Goal: Task Accomplishment & Management: Complete application form

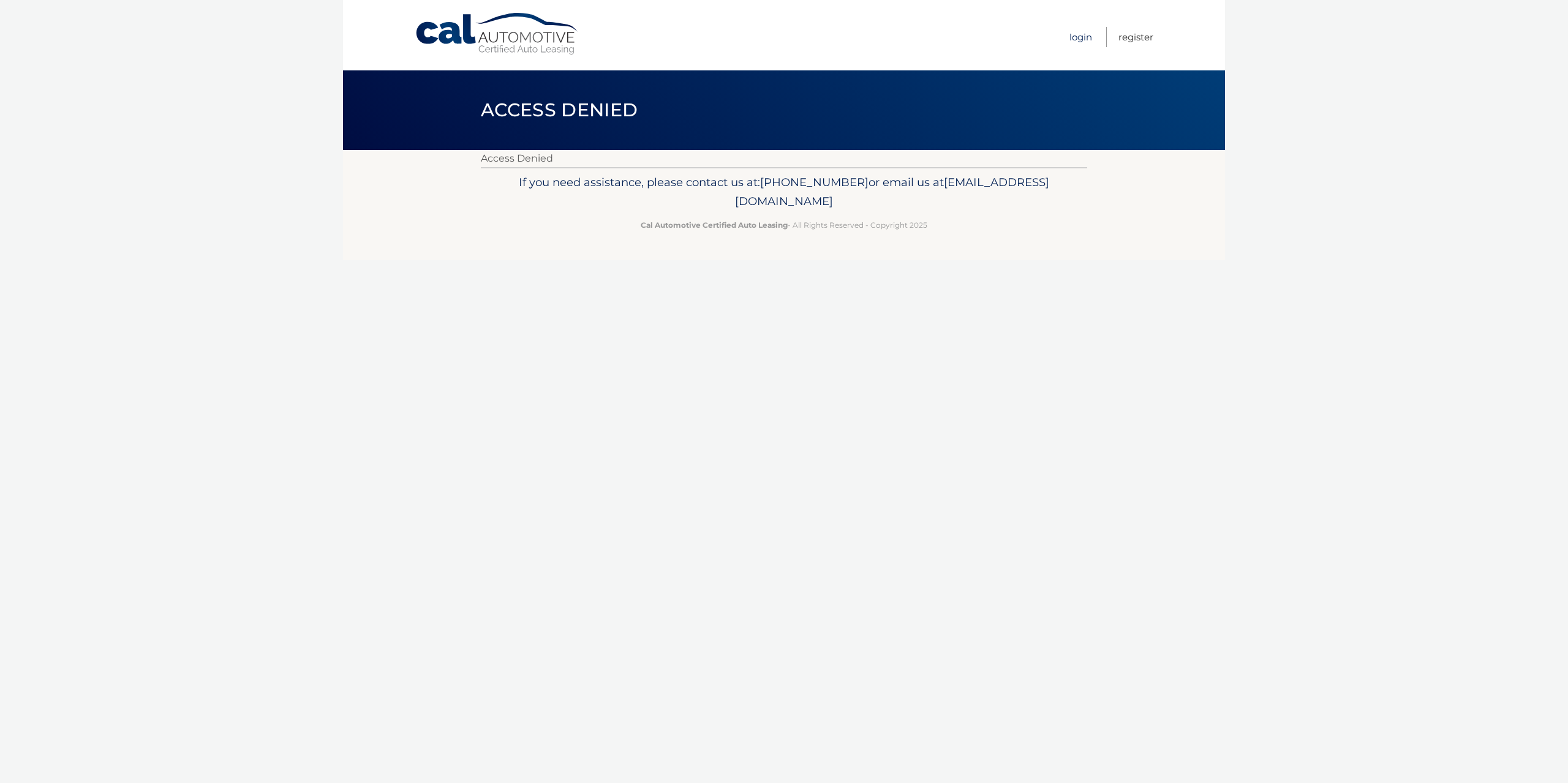
click at [1079, 38] on link "Login" at bounding box center [1080, 37] width 23 height 20
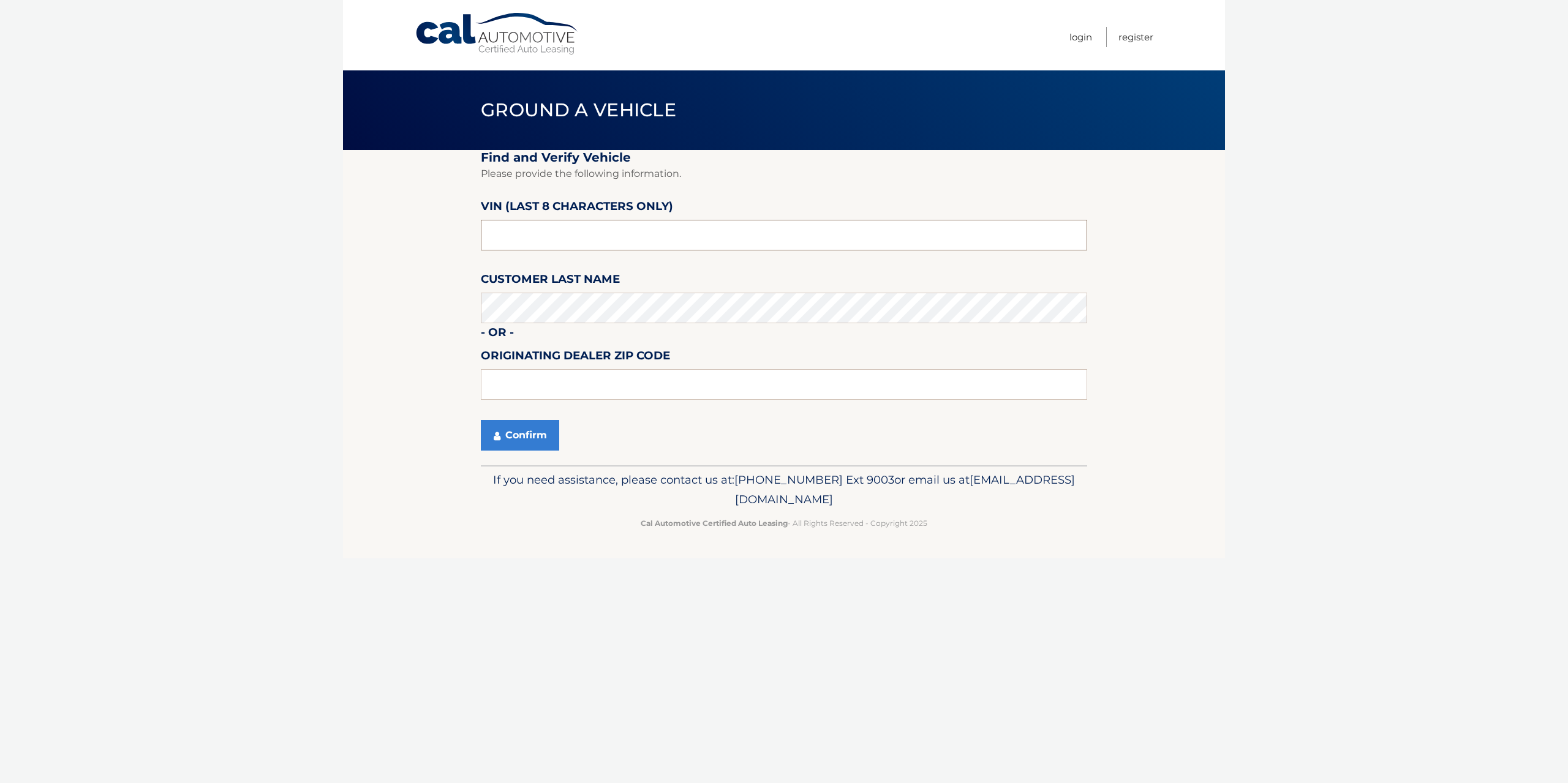
click at [501, 235] on input "text" at bounding box center [784, 235] width 607 height 31
type input "PH170079"
click at [520, 393] on input "text" at bounding box center [784, 385] width 607 height 31
type input "07652"
click at [512, 439] on button "Confirm" at bounding box center [520, 435] width 79 height 31
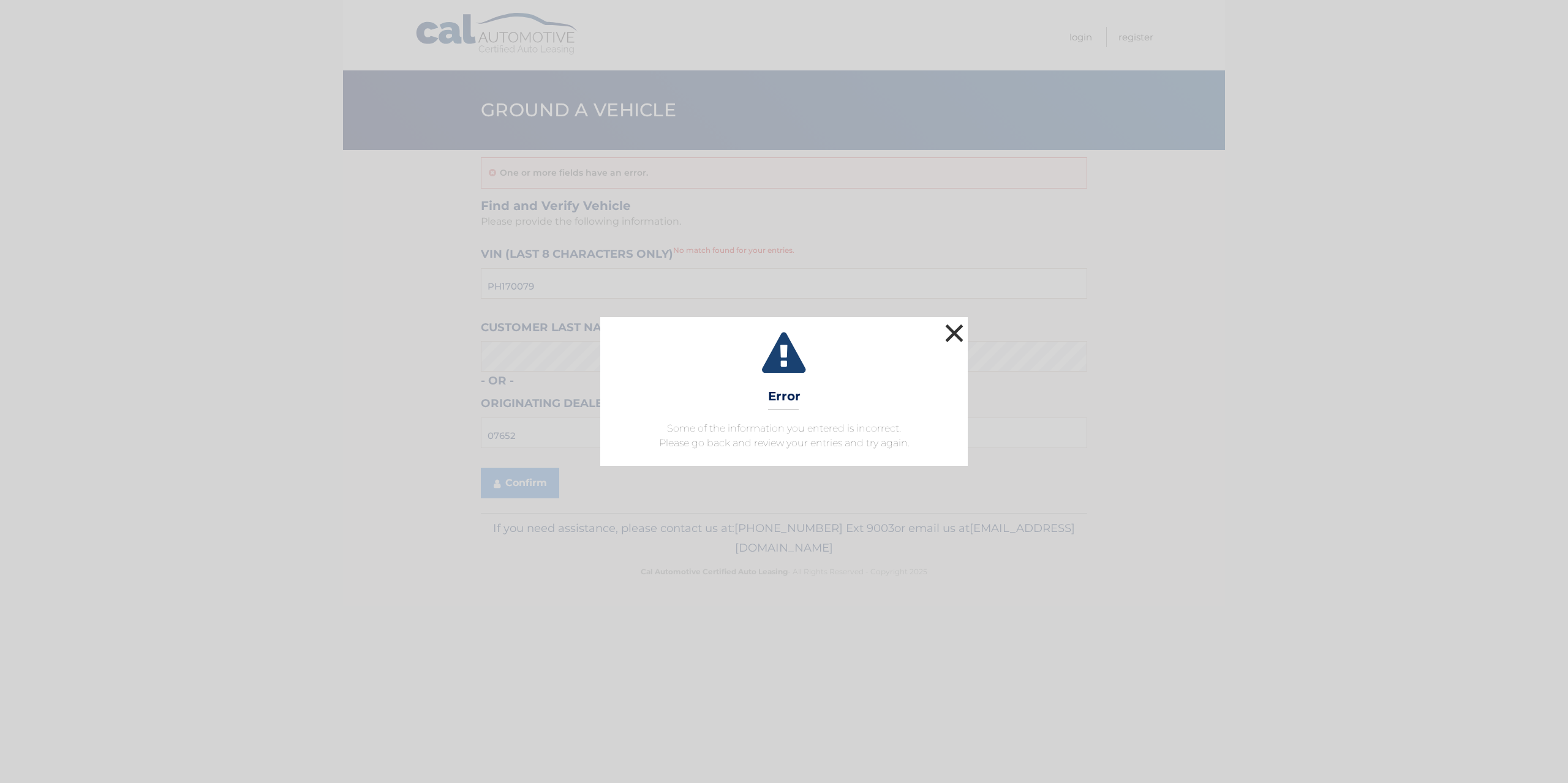
click at [945, 334] on button "×" at bounding box center [954, 333] width 25 height 25
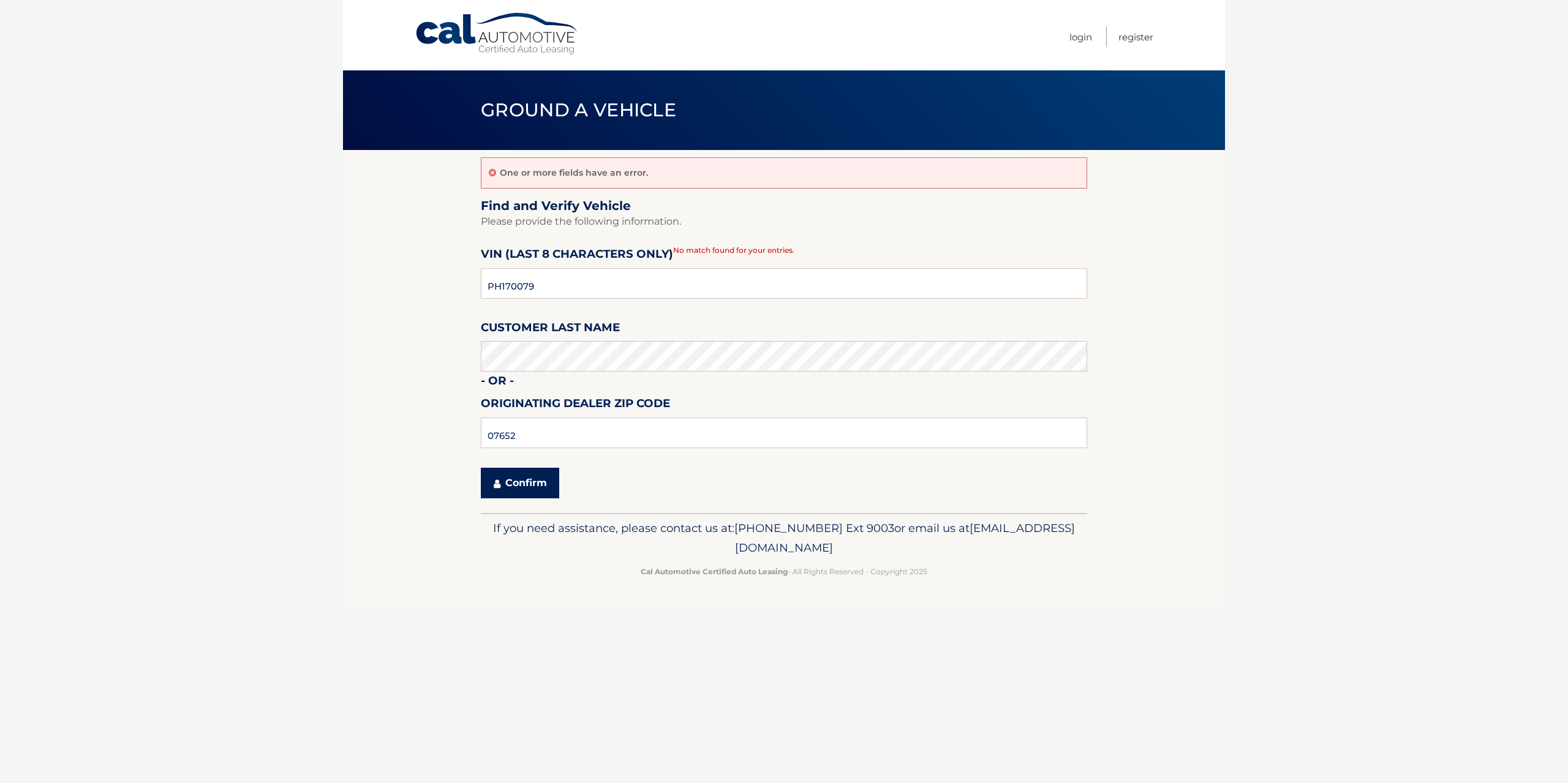
click at [515, 492] on button "Confirm" at bounding box center [520, 483] width 79 height 31
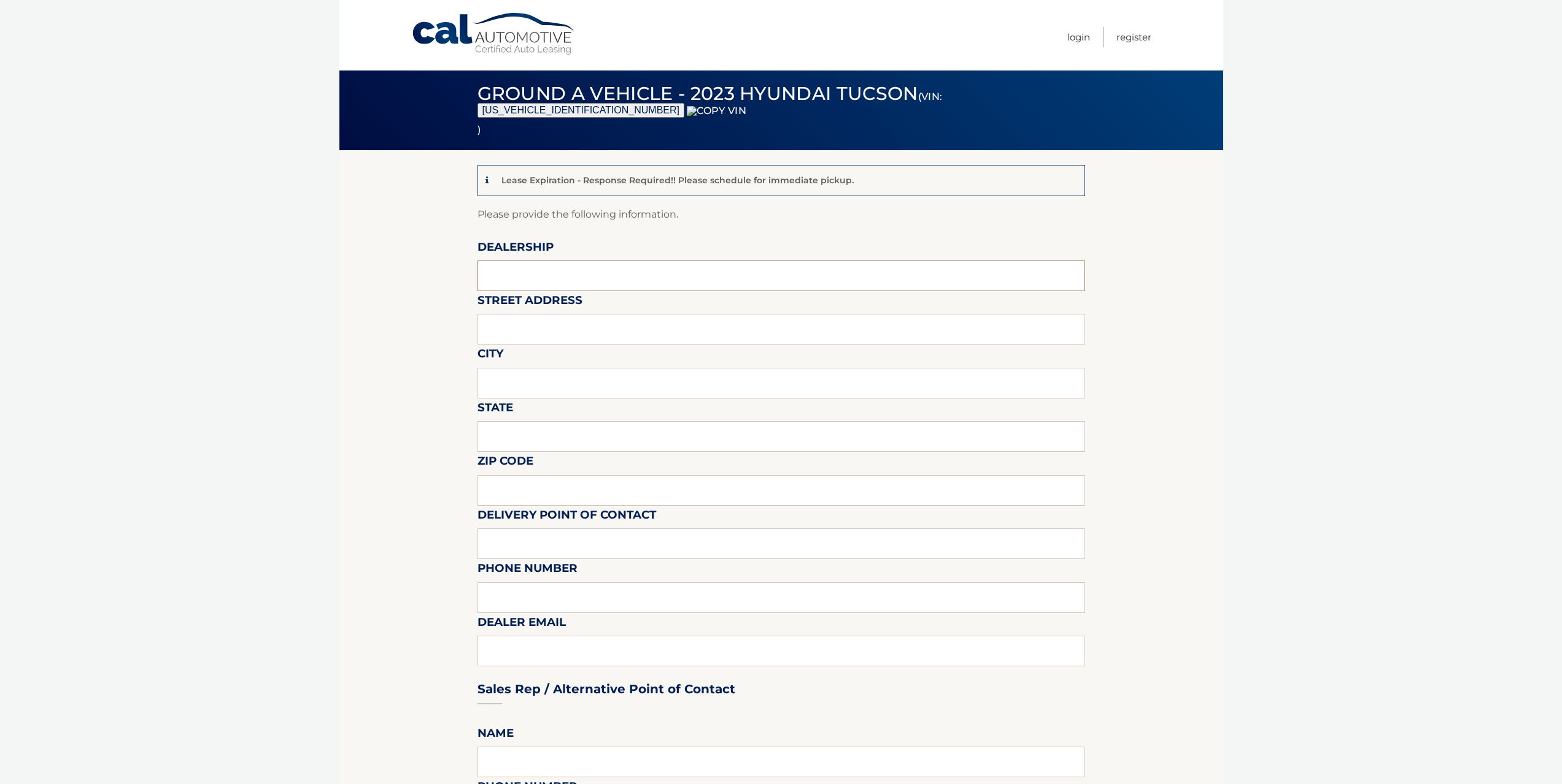
click at [498, 271] on input "text" at bounding box center [781, 275] width 608 height 31
type input "PARAMUS HYUNDAI"
click at [578, 327] on input "text" at bounding box center [781, 329] width 608 height 31
type input "234 ROUTE 4 EAST"
type input "PARAMUS"
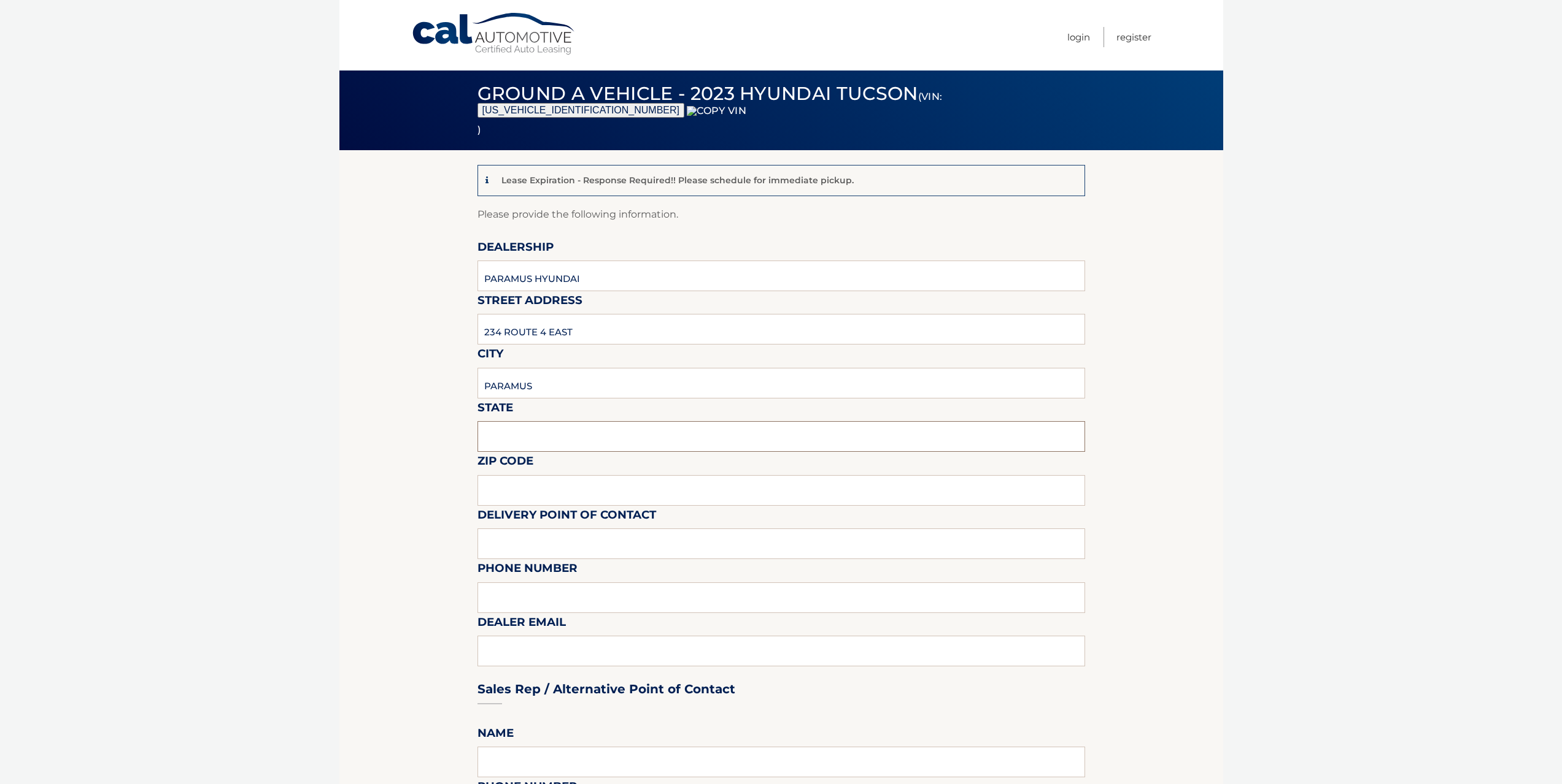
type input "NJ"
type input "07652"
type input "[PERSON_NAME]"
type input "3476712846"
type input "[EMAIL_ADDRESS][DOMAIN_NAME]"
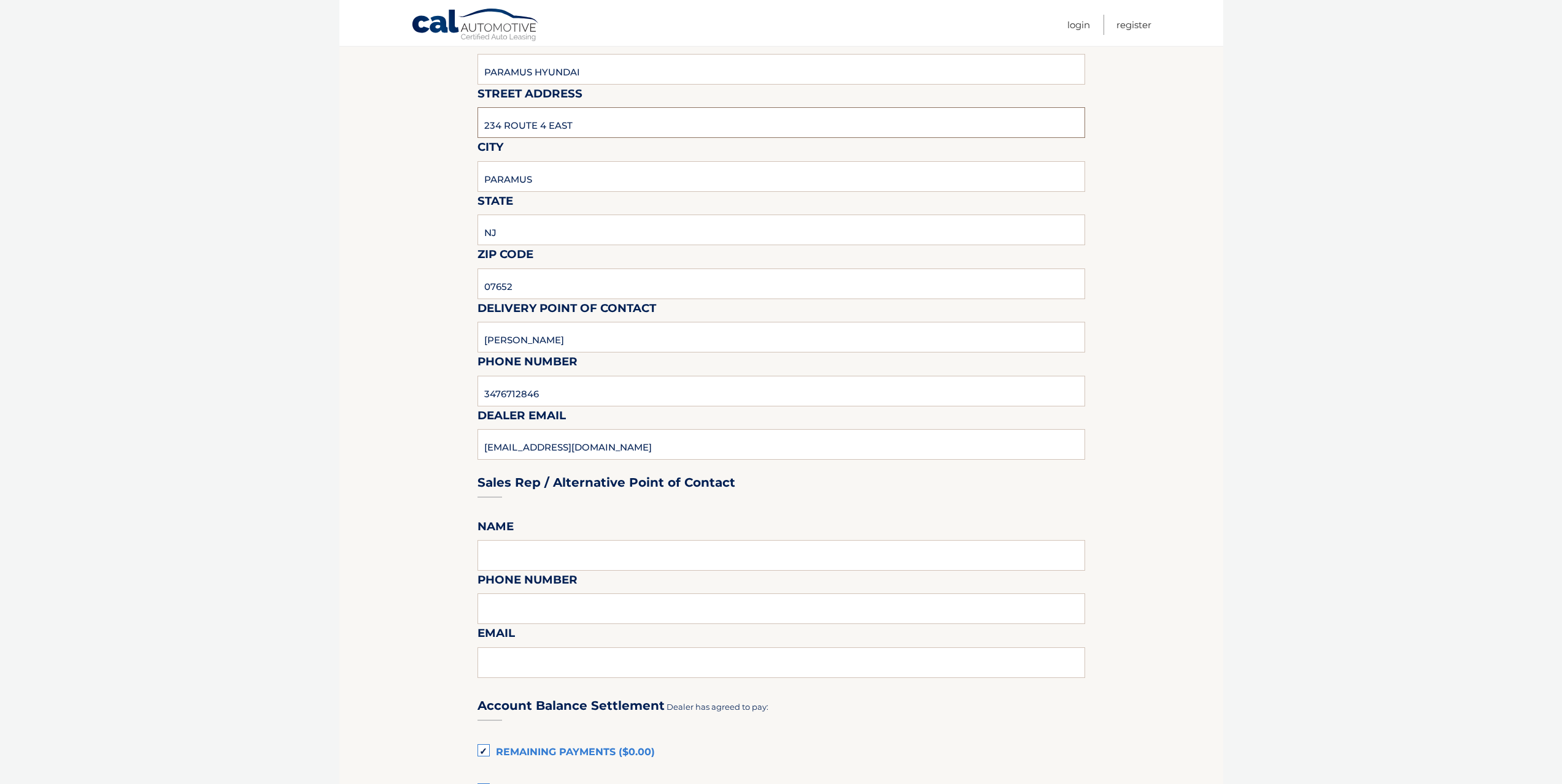
scroll to position [291, 0]
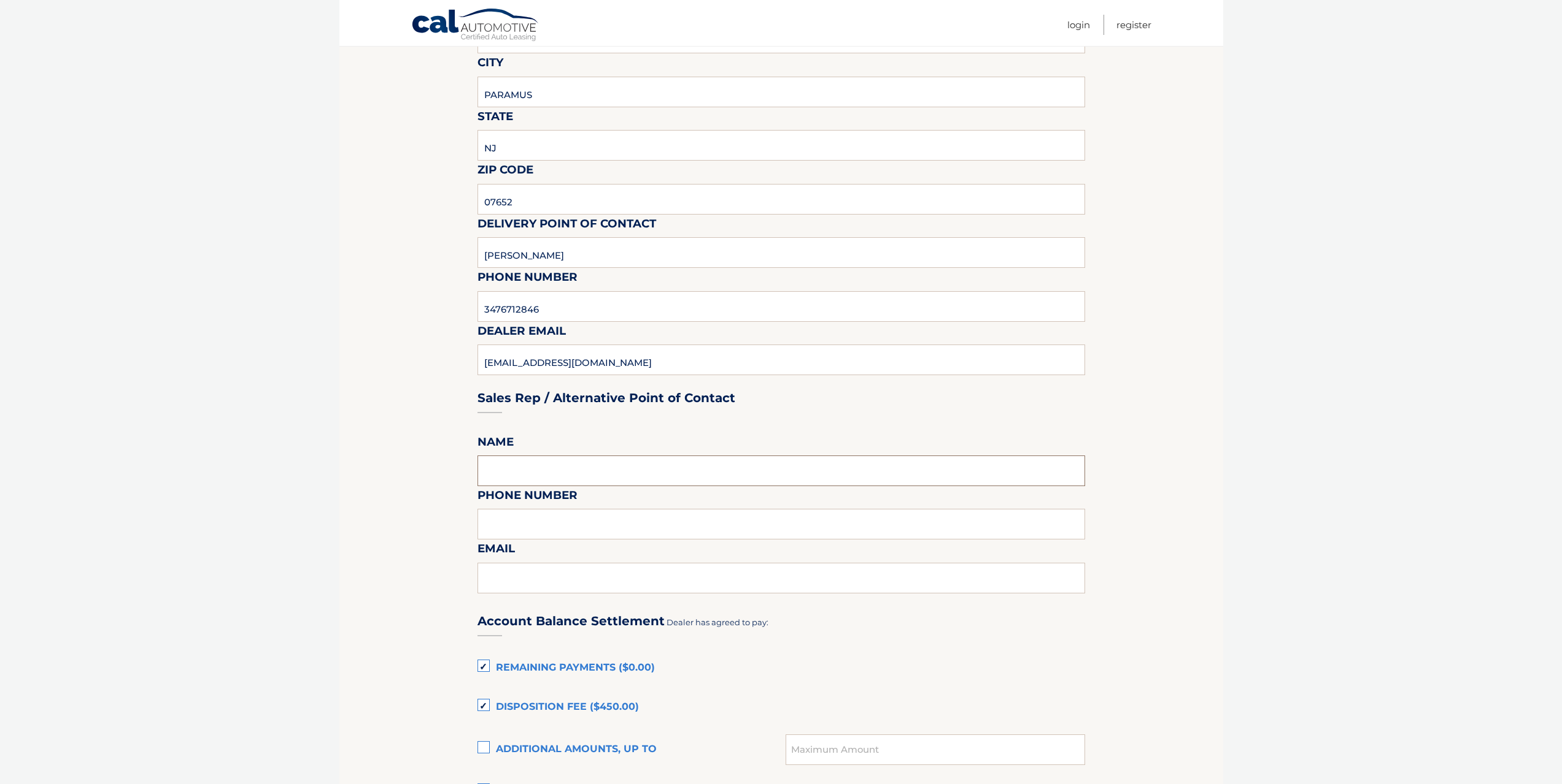
click at [541, 471] on input "text" at bounding box center [781, 471] width 608 height 31
type input "IGGY BARRETO"
drag, startPoint x: 493, startPoint y: 531, endPoint x: 491, endPoint y: 525, distance: 6.3
click at [493, 531] on input "text" at bounding box center [781, 524] width 608 height 31
type input "8"
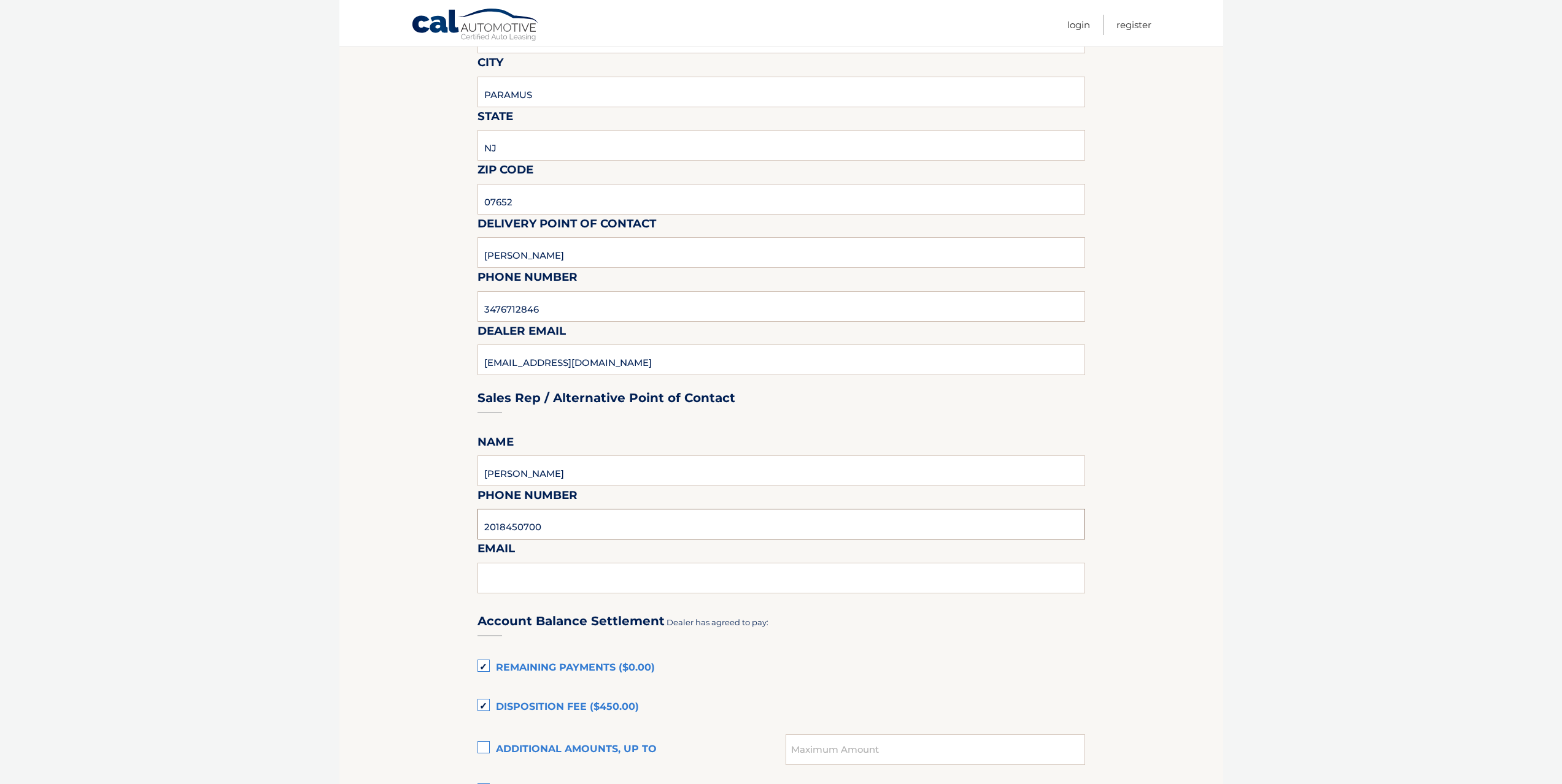
type input "2018450700"
click at [520, 580] on input "text" at bounding box center [781, 578] width 608 height 31
click at [424, 605] on section "Lease Expiration - Response Required!! Please schedule for immediate pickup. Pl…" at bounding box center [781, 531] width 883 height 1344
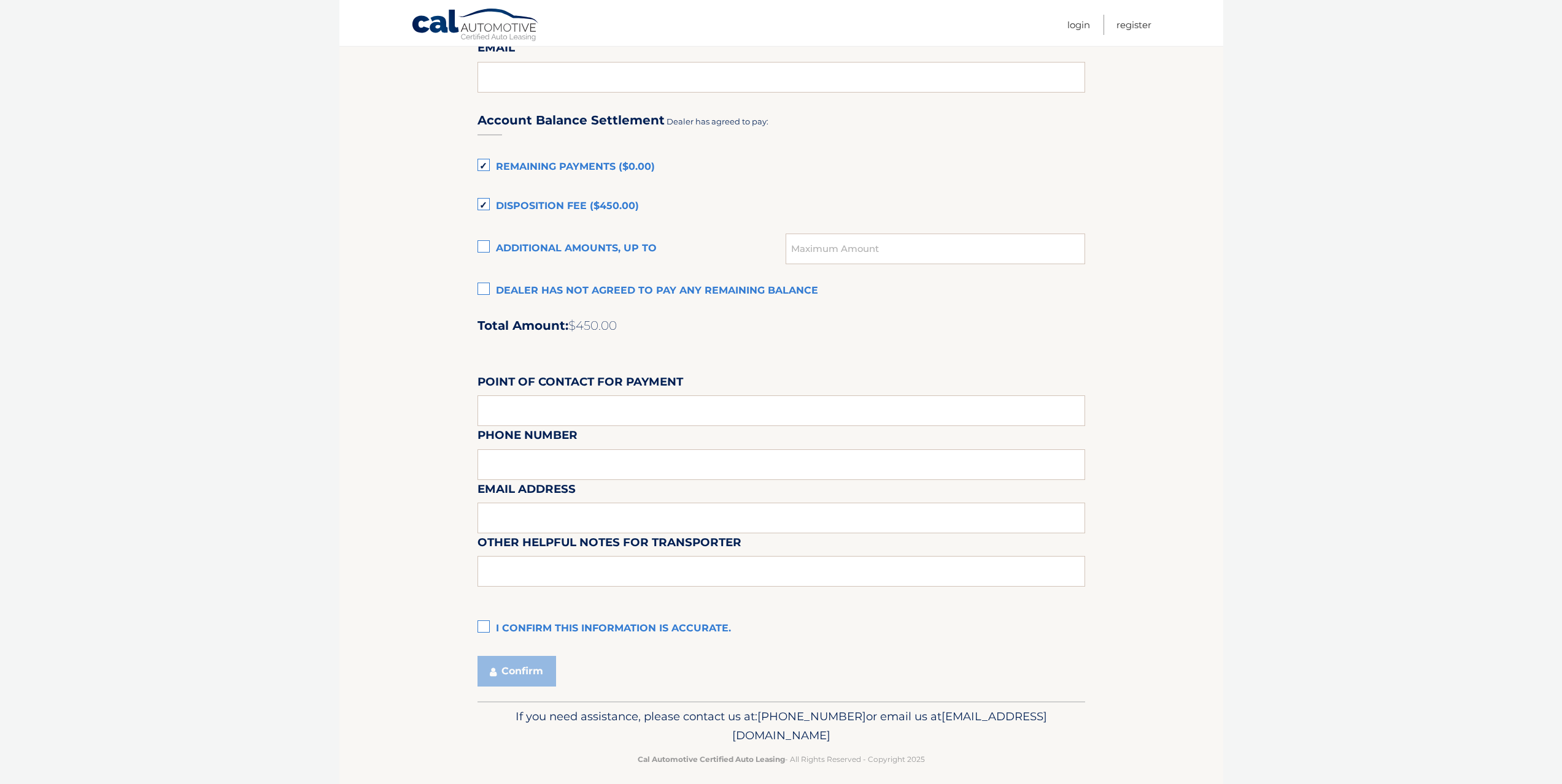
scroll to position [803, 0]
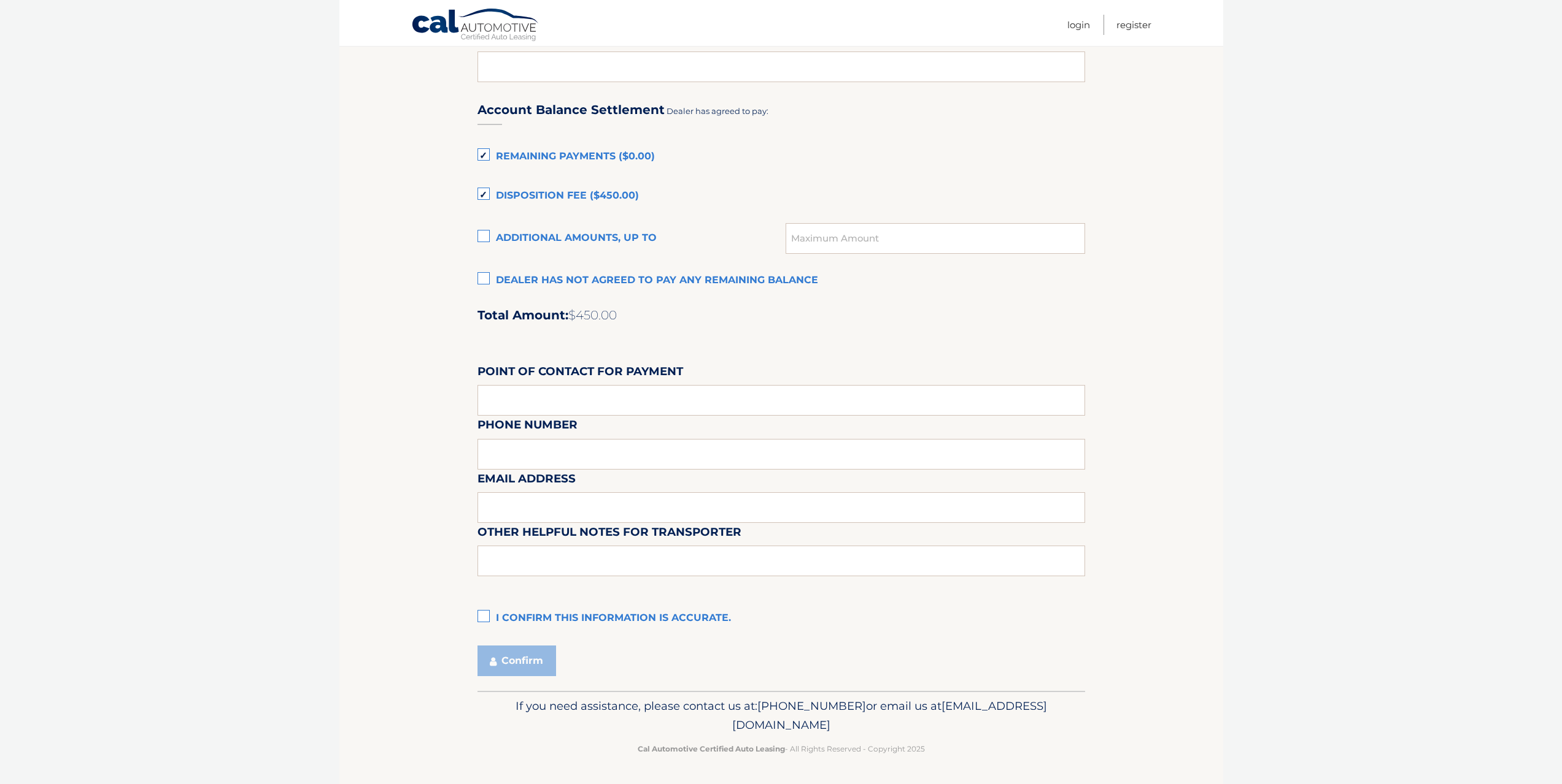
click at [478, 615] on label "I confirm this information is accurate." at bounding box center [781, 618] width 608 height 25
click at [0, 0] on input "I confirm this information is accurate." at bounding box center [0, 0] width 0 height 0
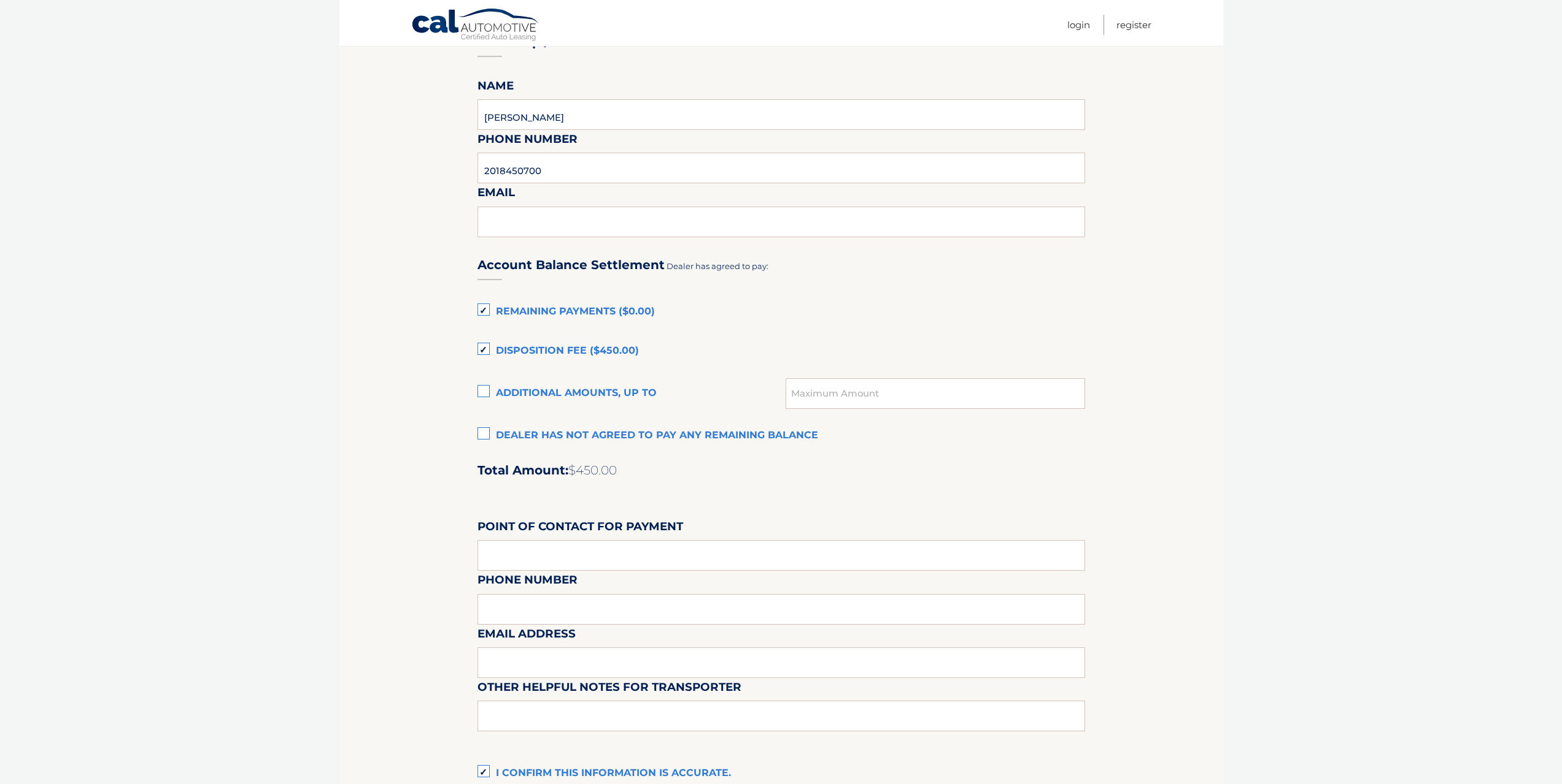
scroll to position [618, 0]
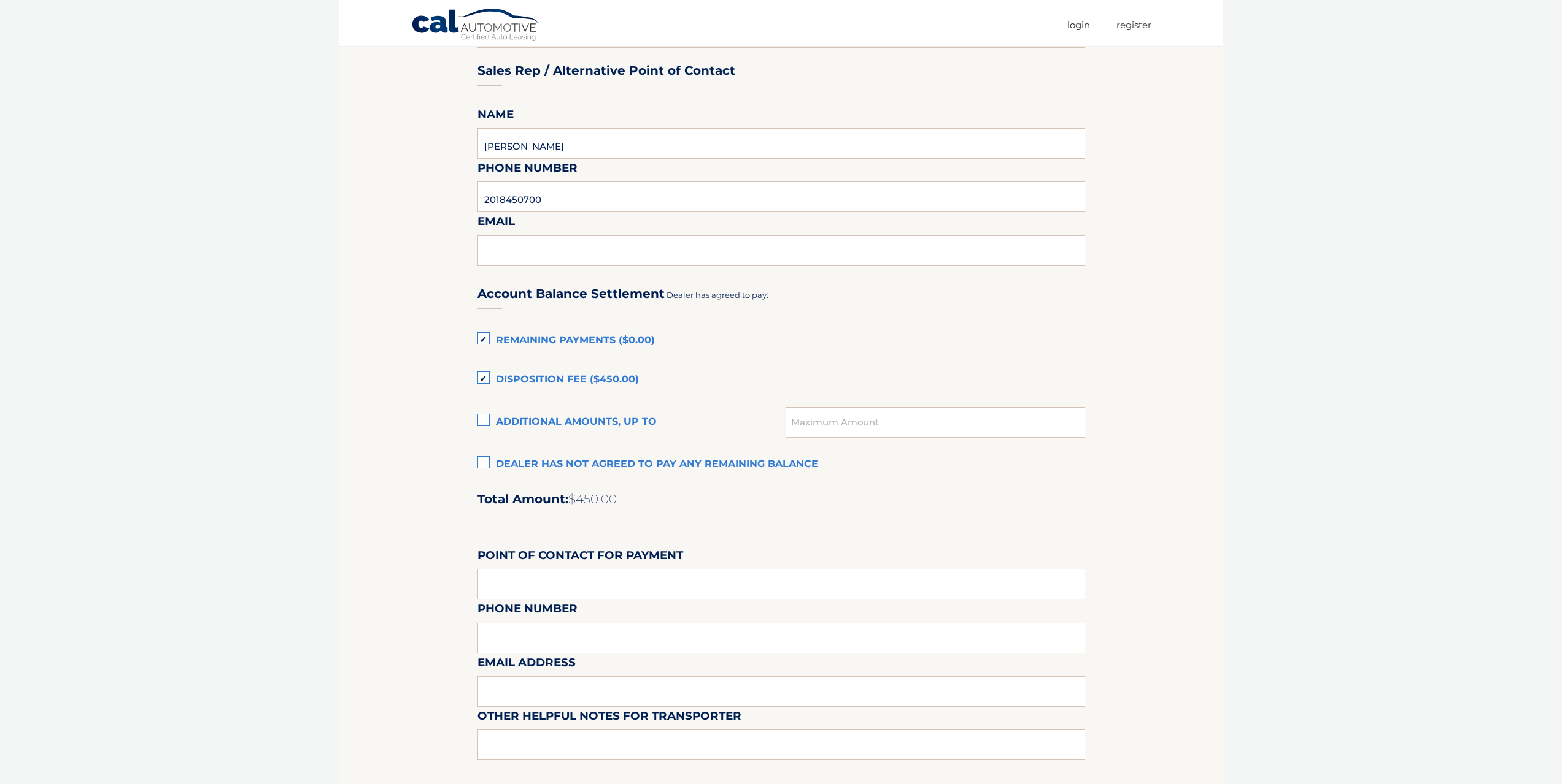
click at [487, 338] on label "Remaining Payments ($0.00)" at bounding box center [781, 341] width 608 height 25
click at [0, 0] on input "Remaining Payments ($0.00)" at bounding box center [0, 0] width 0 height 0
click at [483, 368] on label "Disposition Fee ($450.00)" at bounding box center [781, 380] width 608 height 25
click at [0, 0] on input "Disposition Fee ($450.00)" at bounding box center [0, 0] width 0 height 0
click at [479, 384] on label "Disposition Fee ($450.00)" at bounding box center [781, 380] width 608 height 25
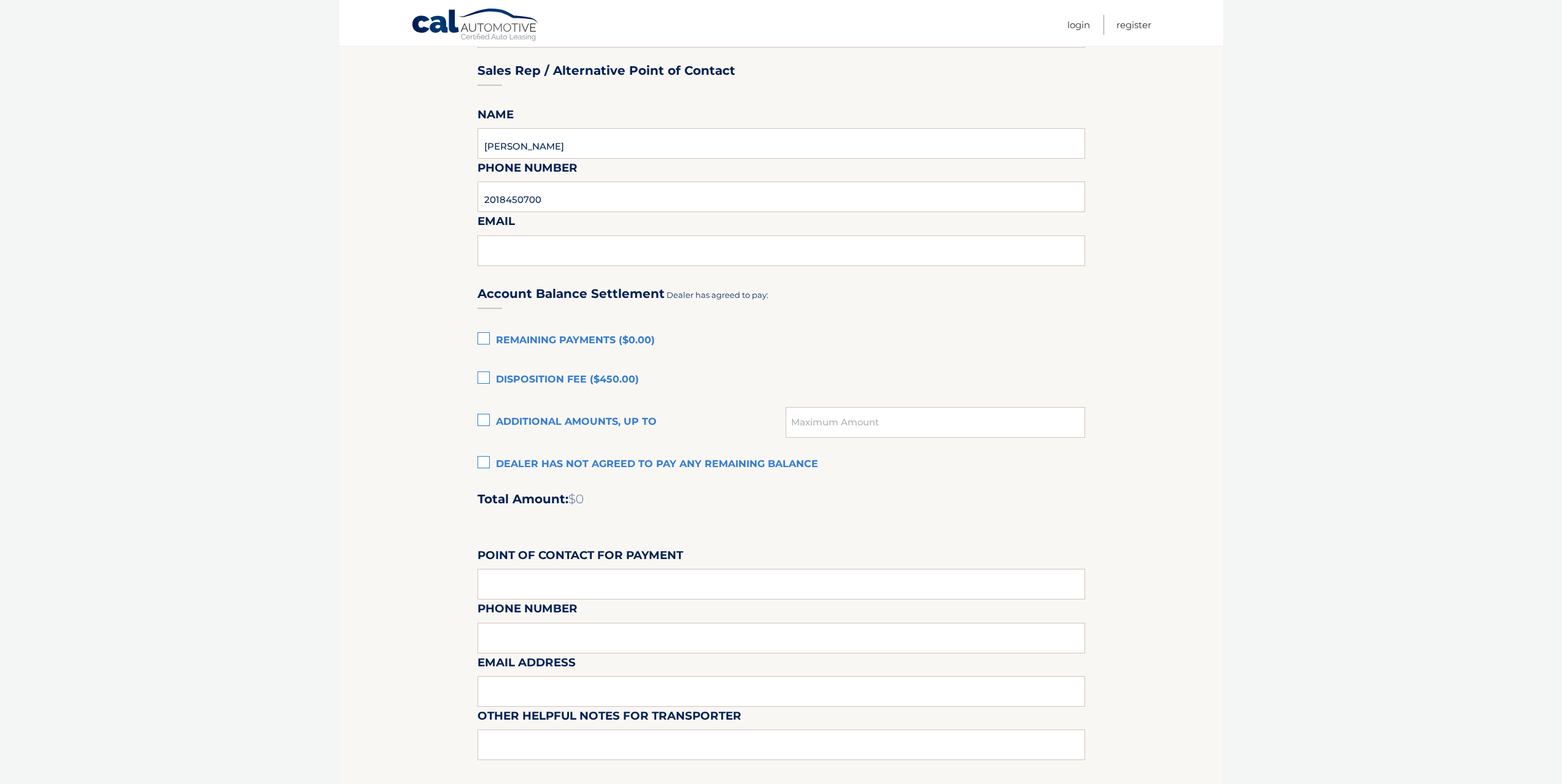
click at [0, 0] on input "Disposition Fee ($450.00)" at bounding box center [0, 0] width 0 height 0
click at [489, 333] on label "Remaining Payments ($0.00)" at bounding box center [781, 341] width 608 height 25
click at [0, 0] on input "Remaining Payments ($0.00)" at bounding box center [0, 0] width 0 height 0
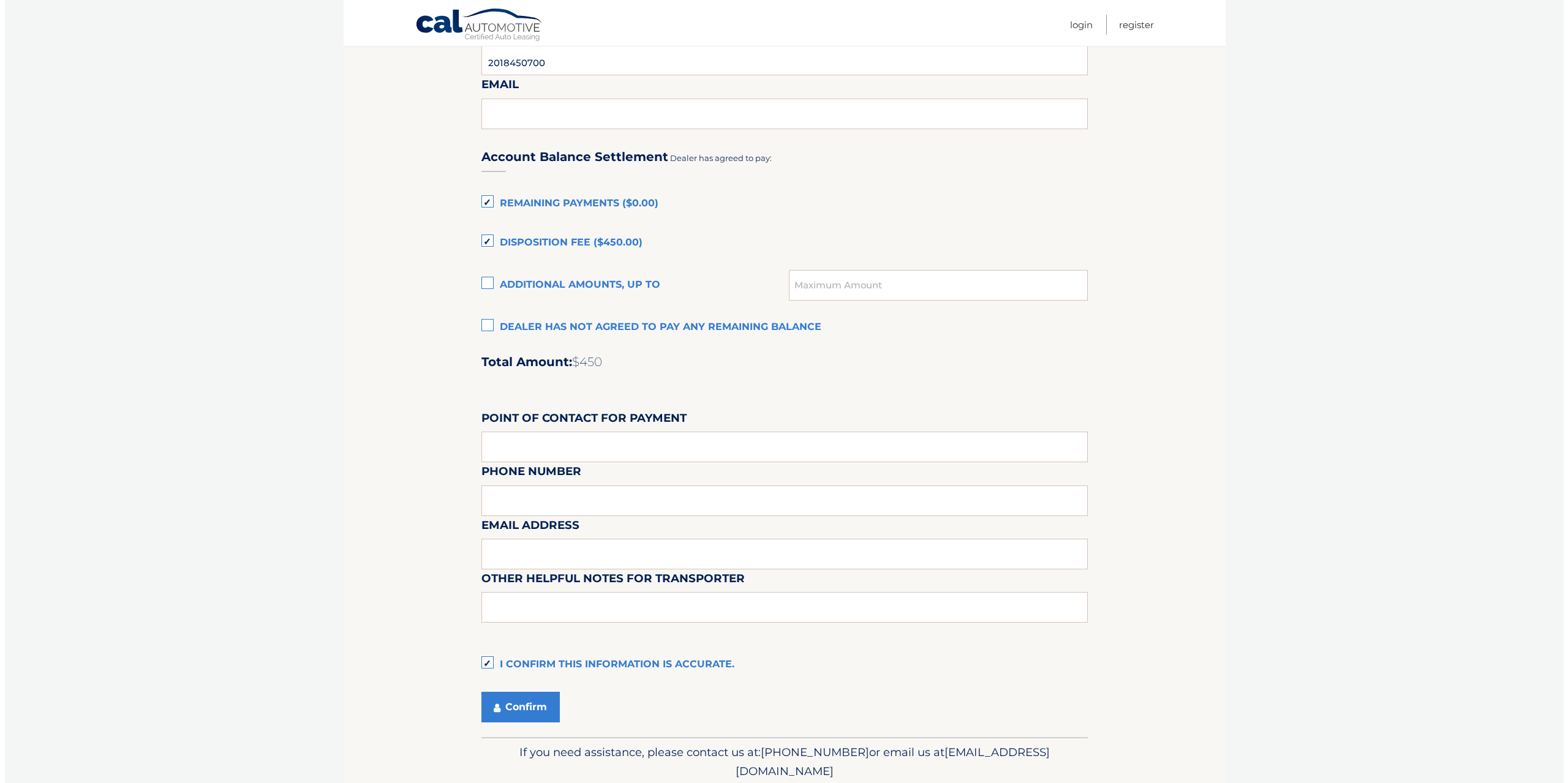
scroll to position [802, 0]
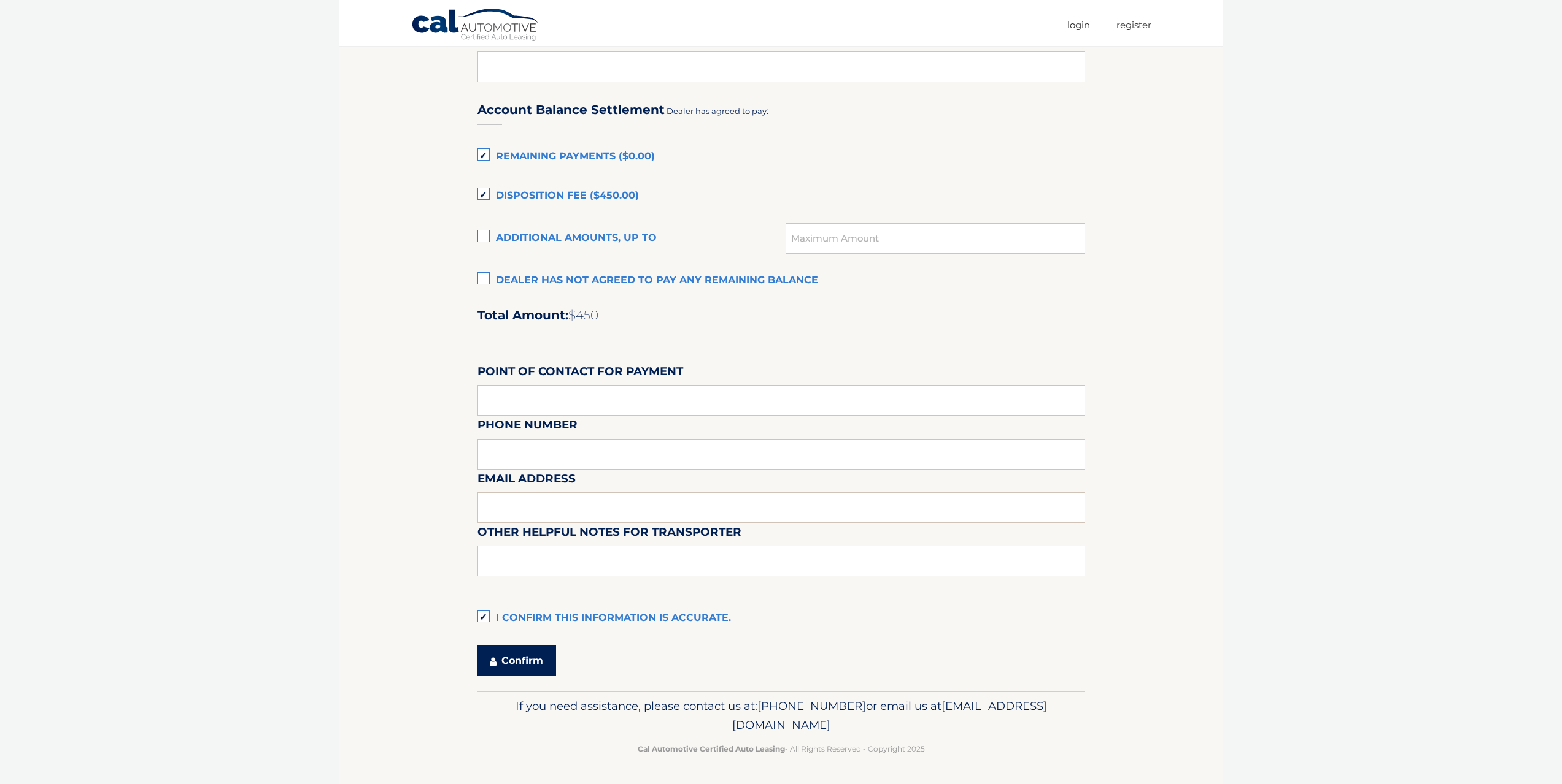
click at [540, 666] on button "Confirm" at bounding box center [516, 660] width 79 height 31
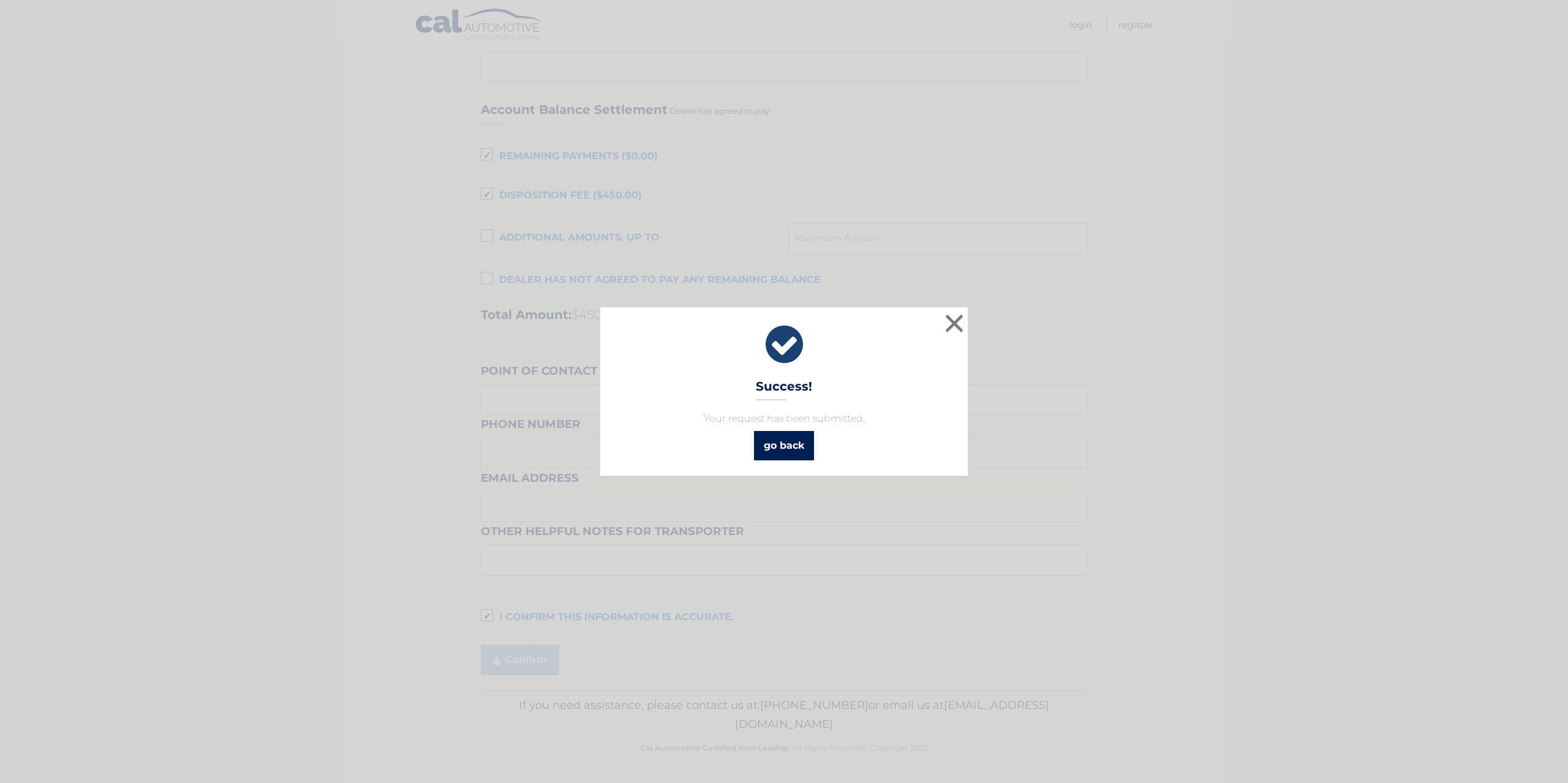
click at [778, 445] on link "go back" at bounding box center [784, 446] width 60 height 30
